Goal: Obtain resource: Obtain resource

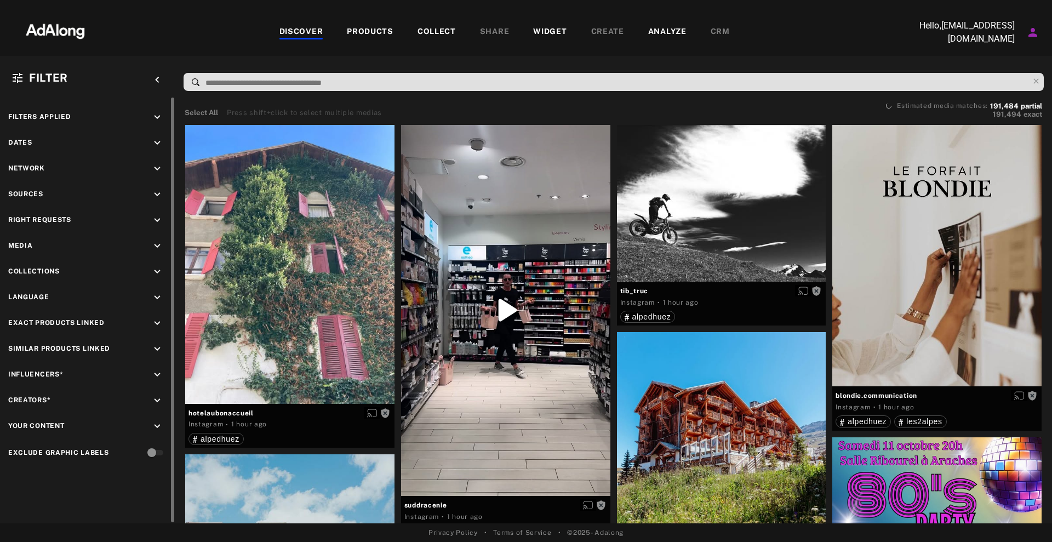
click at [155, 193] on icon "keyboard_arrow_down" at bounding box center [157, 194] width 12 height 12
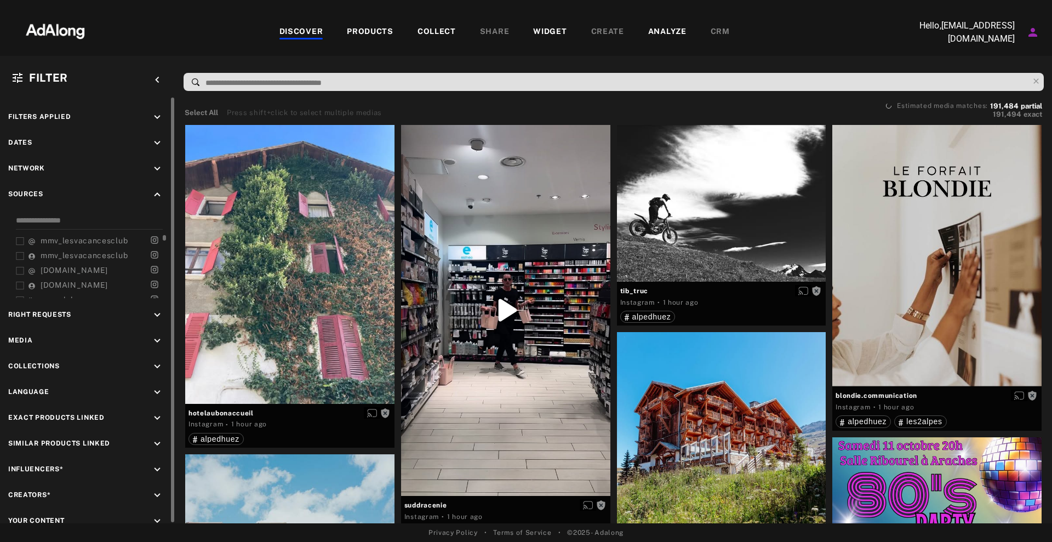
click at [83, 246] on div "mmv_lesvacancesclub mmv_lesvacancesclub [DOMAIN_NAME] [DOMAIN_NAME] mmvclub lap…" at bounding box center [91, 266] width 151 height 63
click at [84, 241] on span "mmv_lesvacancesclub" at bounding box center [84, 240] width 87 height 9
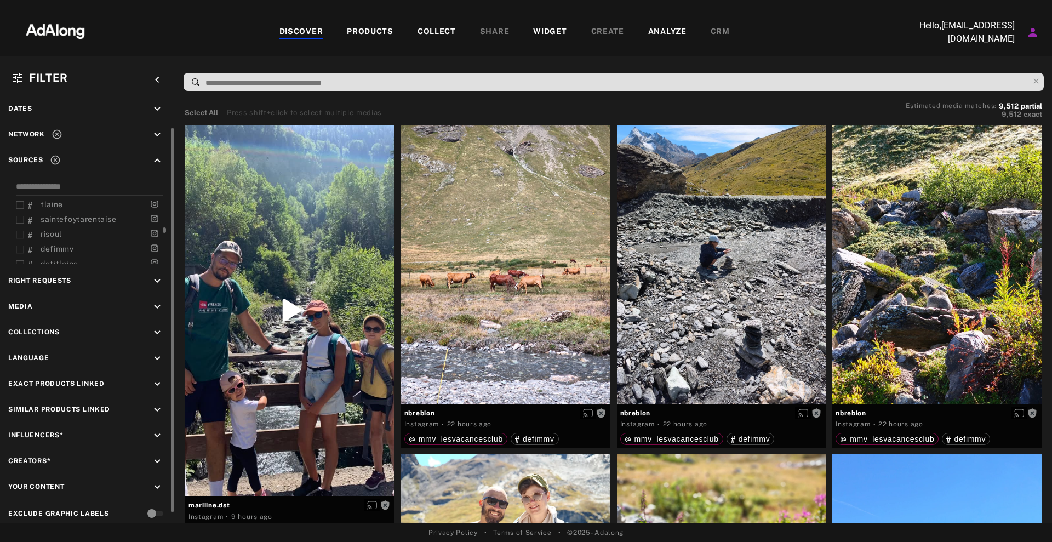
scroll to position [282, 0]
click at [62, 250] on span "defimmv" at bounding box center [57, 249] width 33 height 9
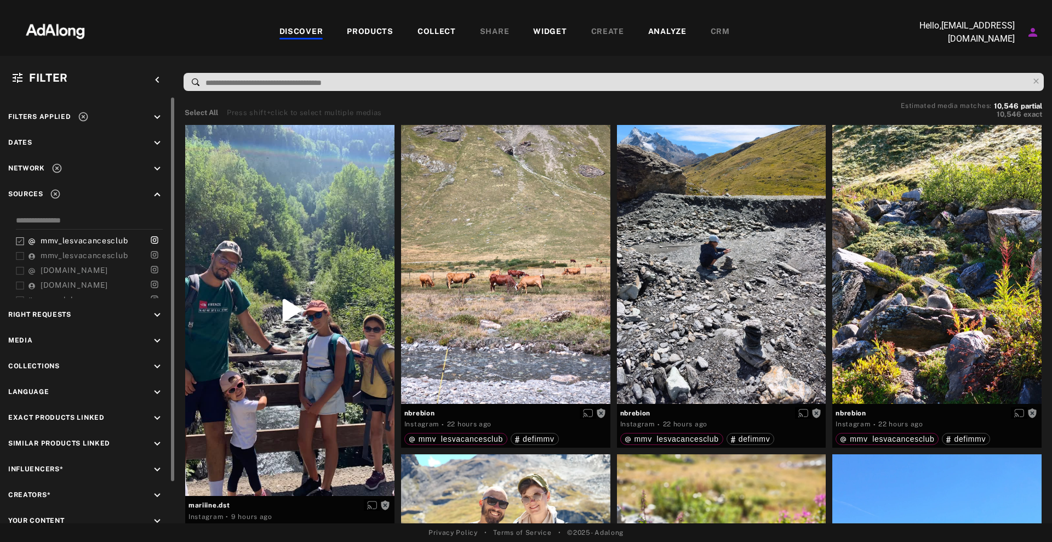
click at [13, 239] on div "mmv_lesvacancesclub mmv_lesvacancesclub [DOMAIN_NAME] [DOMAIN_NAME] mmvclub lap…" at bounding box center [87, 256] width 159 height 84
click at [22, 239] on icon at bounding box center [20, 241] width 8 height 8
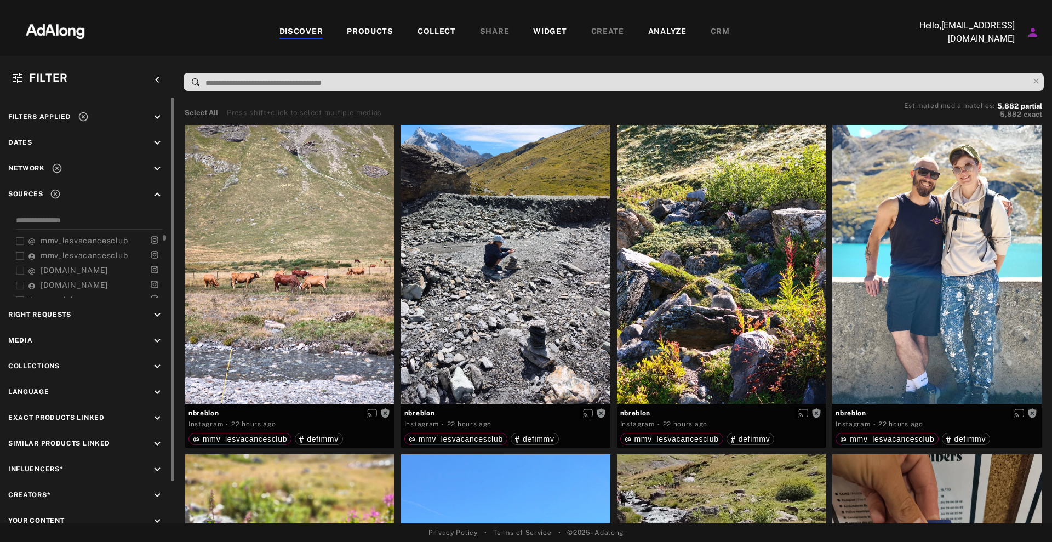
click at [20, 240] on icon at bounding box center [20, 241] width 8 height 8
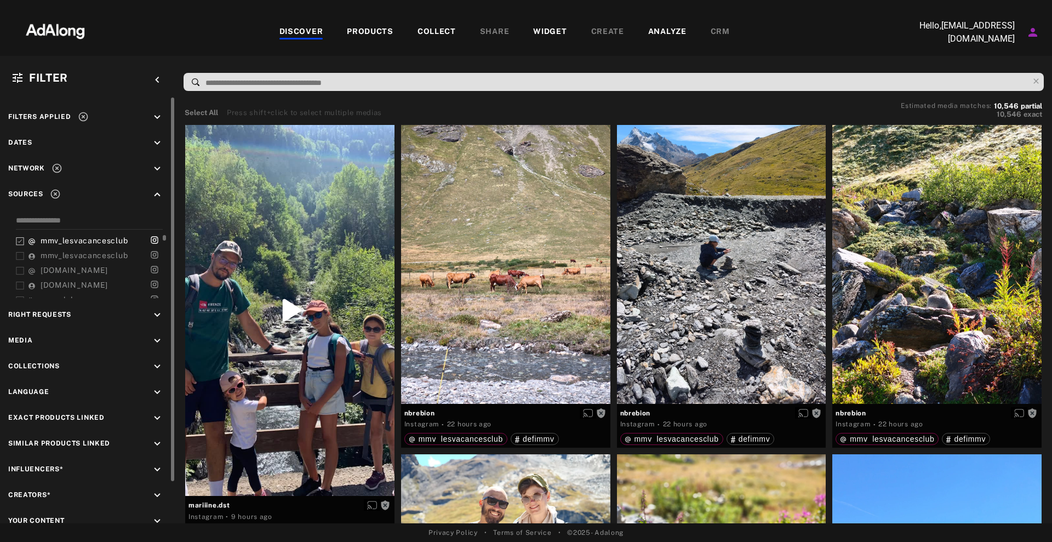
click at [16, 243] on rect at bounding box center [19, 241] width 7 height 7
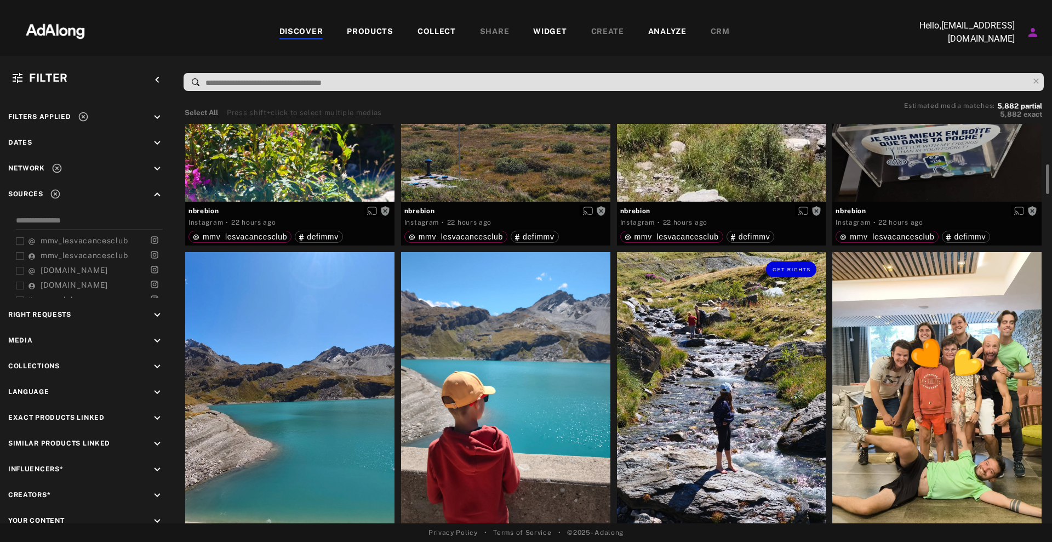
scroll to position [531, 0]
click at [588, 265] on button "Get rights" at bounding box center [575, 269] width 50 height 15
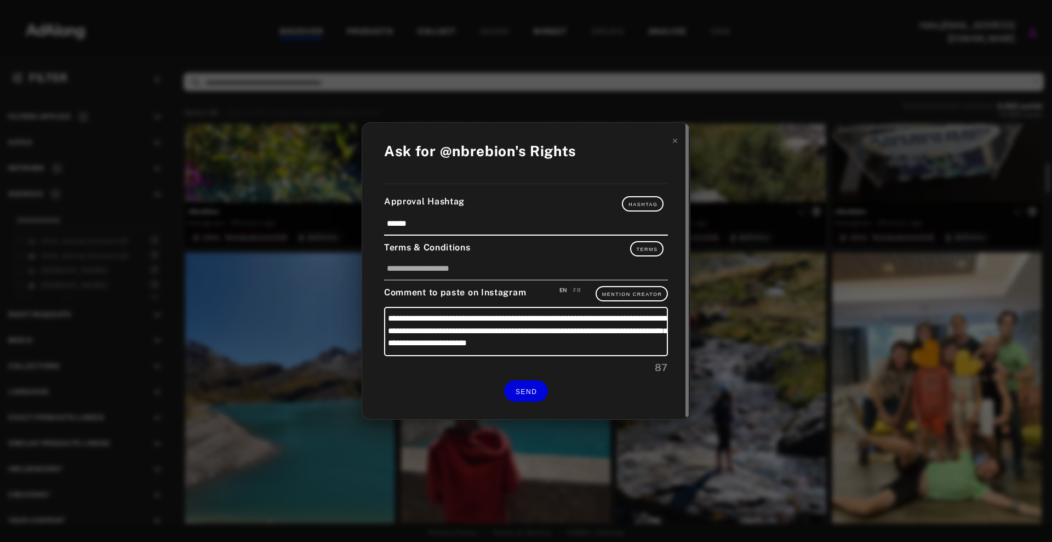
click at [573, 284] on div "**********" at bounding box center [526, 271] width 328 height 296
click at [575, 289] on div "FR" at bounding box center [577, 290] width 8 height 8
type textarea "**********"
click at [673, 141] on icon at bounding box center [675, 141] width 8 height 8
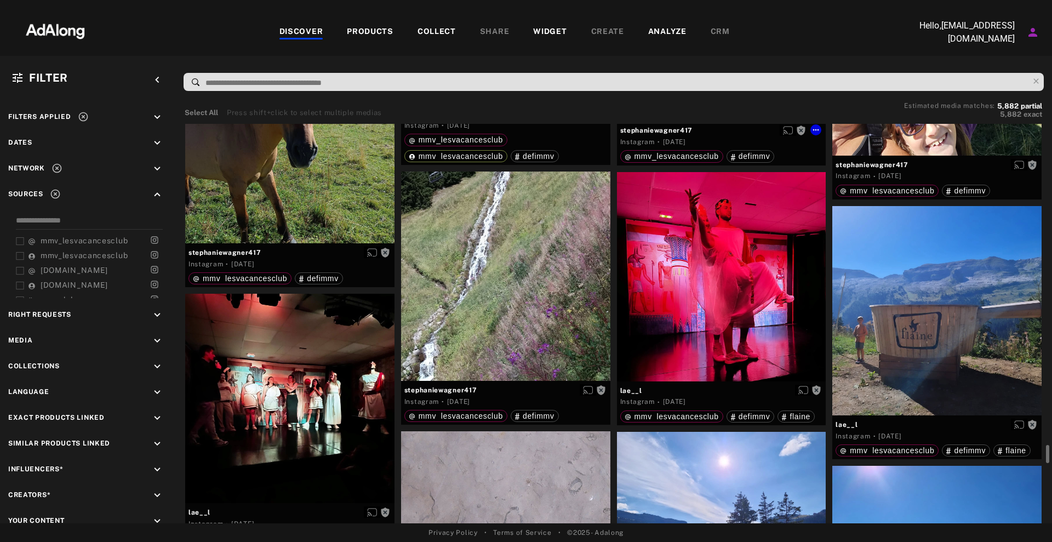
scroll to position [6905, 0]
